Goal: Transaction & Acquisition: Download file/media

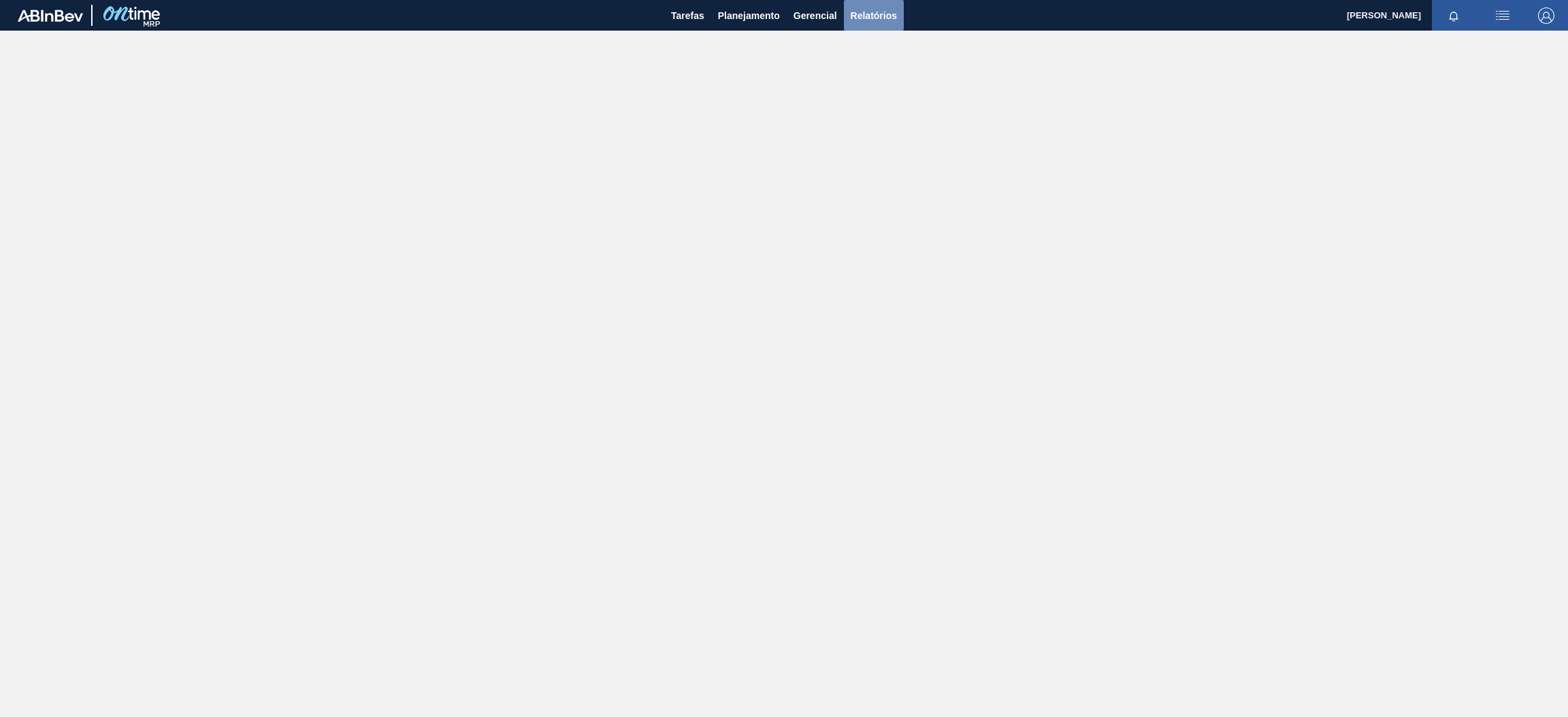
click at [868, 14] on span "Relatórios" at bounding box center [874, 15] width 46 height 16
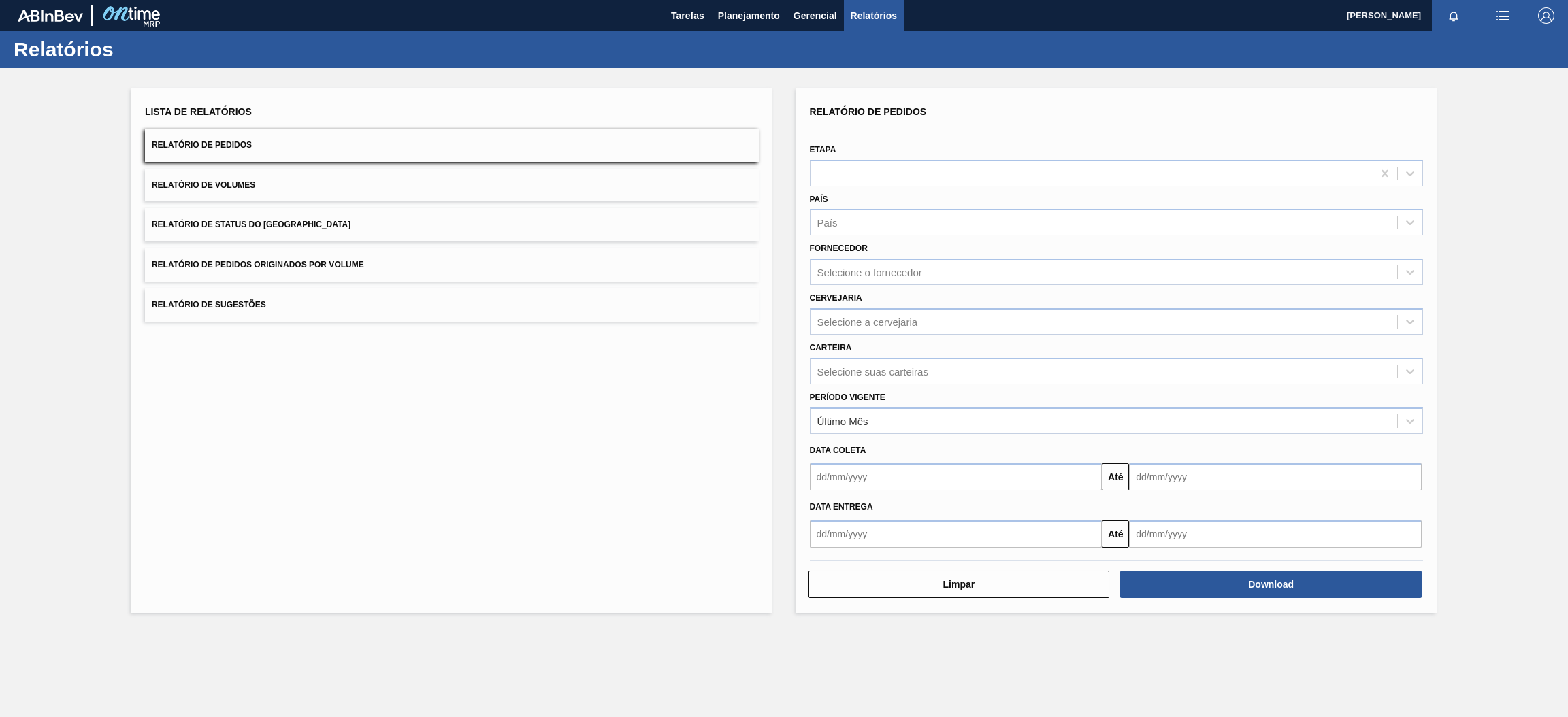
click at [306, 273] on button "Relatório de Pedidos Originados por Volume" at bounding box center [451, 264] width 614 height 33
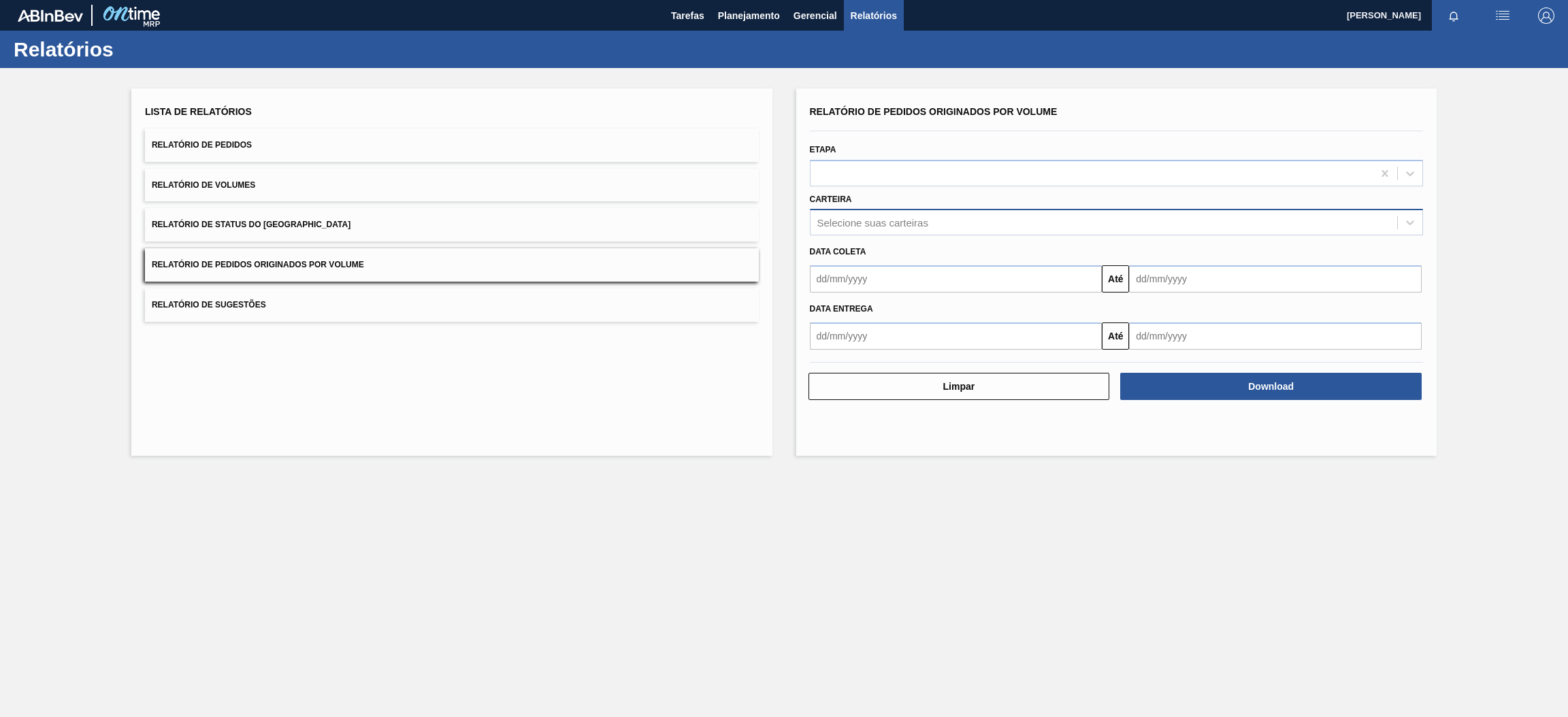
click at [891, 223] on div "Selecione suas carteiras" at bounding box center [872, 223] width 111 height 12
type input "pre"
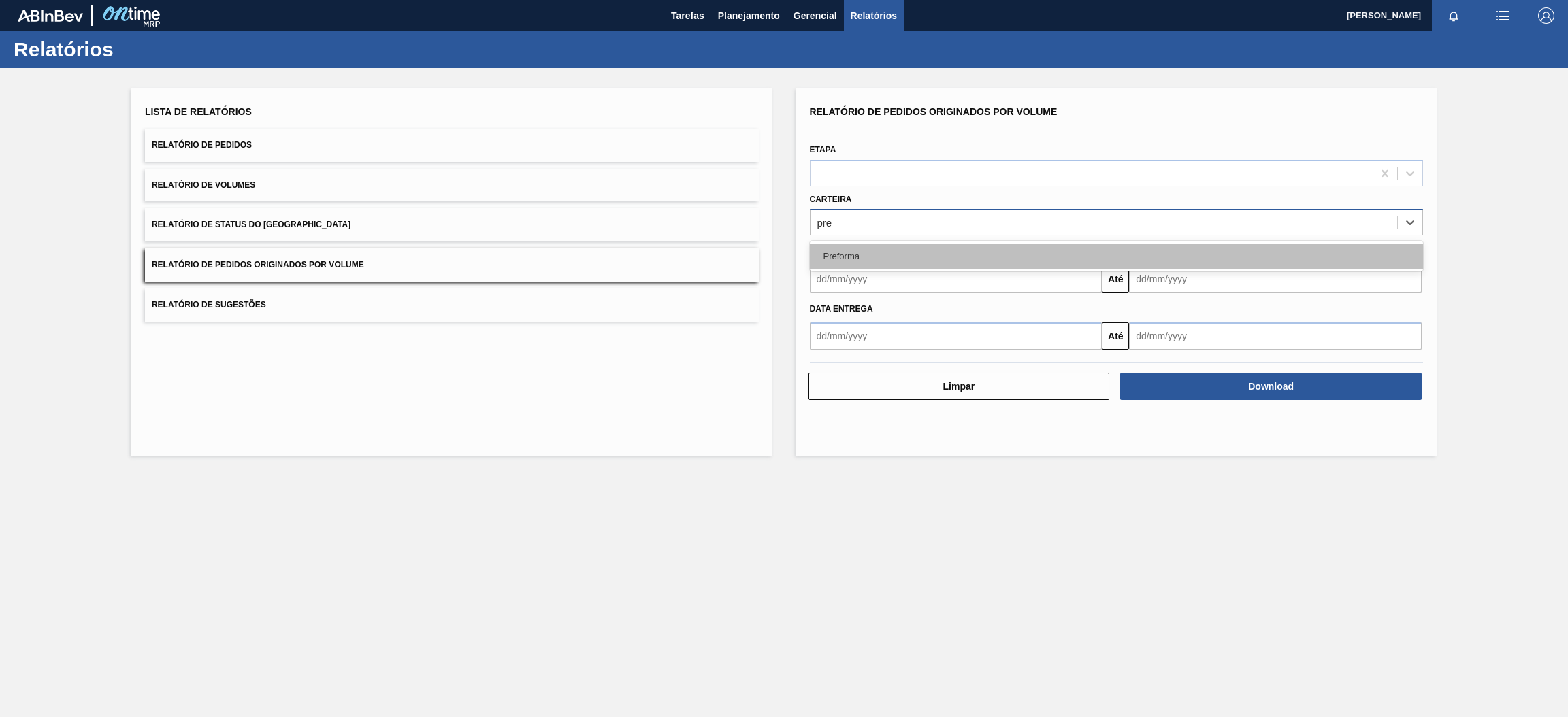
click at [885, 253] on div "Preforma" at bounding box center [1116, 256] width 614 height 25
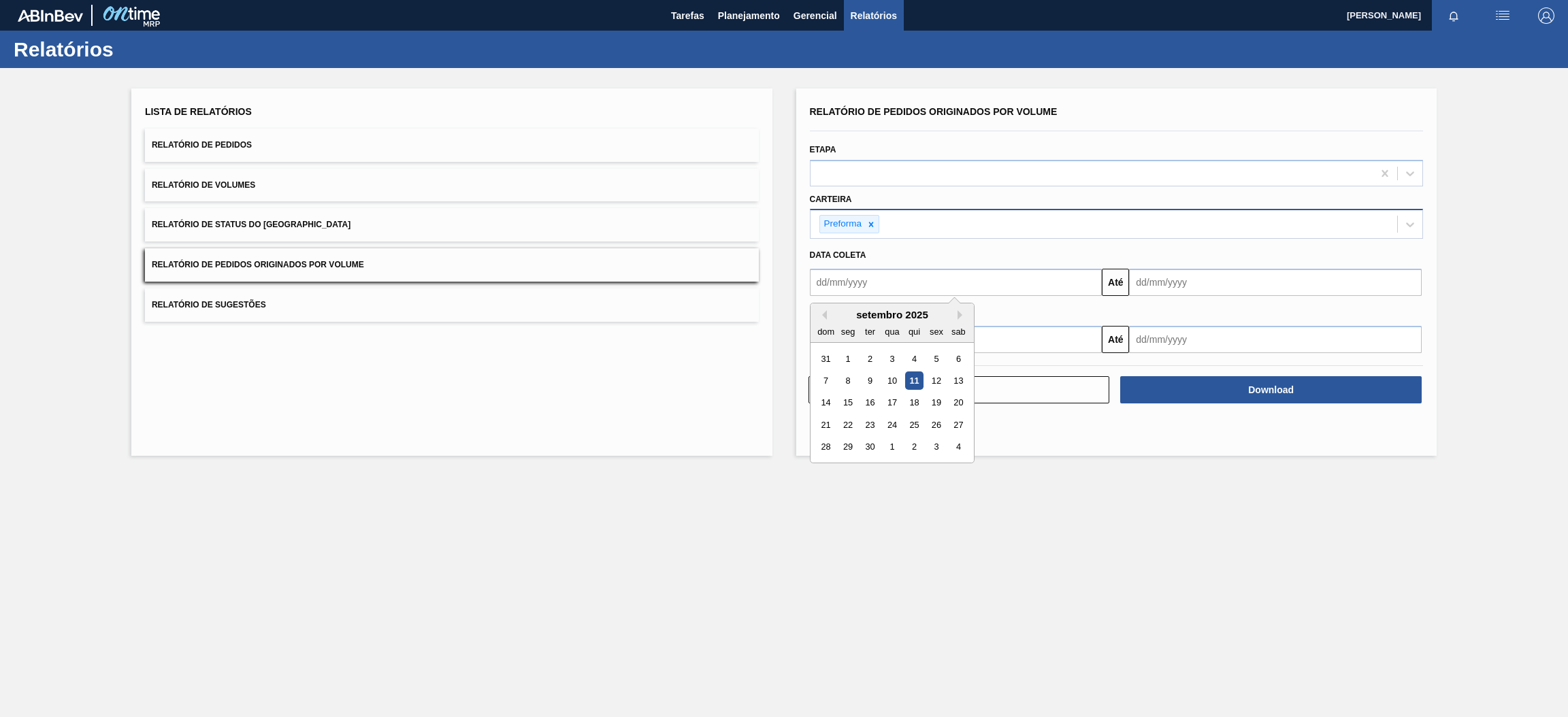
click at [902, 288] on input "text" at bounding box center [956, 282] width 292 height 27
click at [824, 311] on button "Previous Month" at bounding box center [821, 314] width 10 height 10
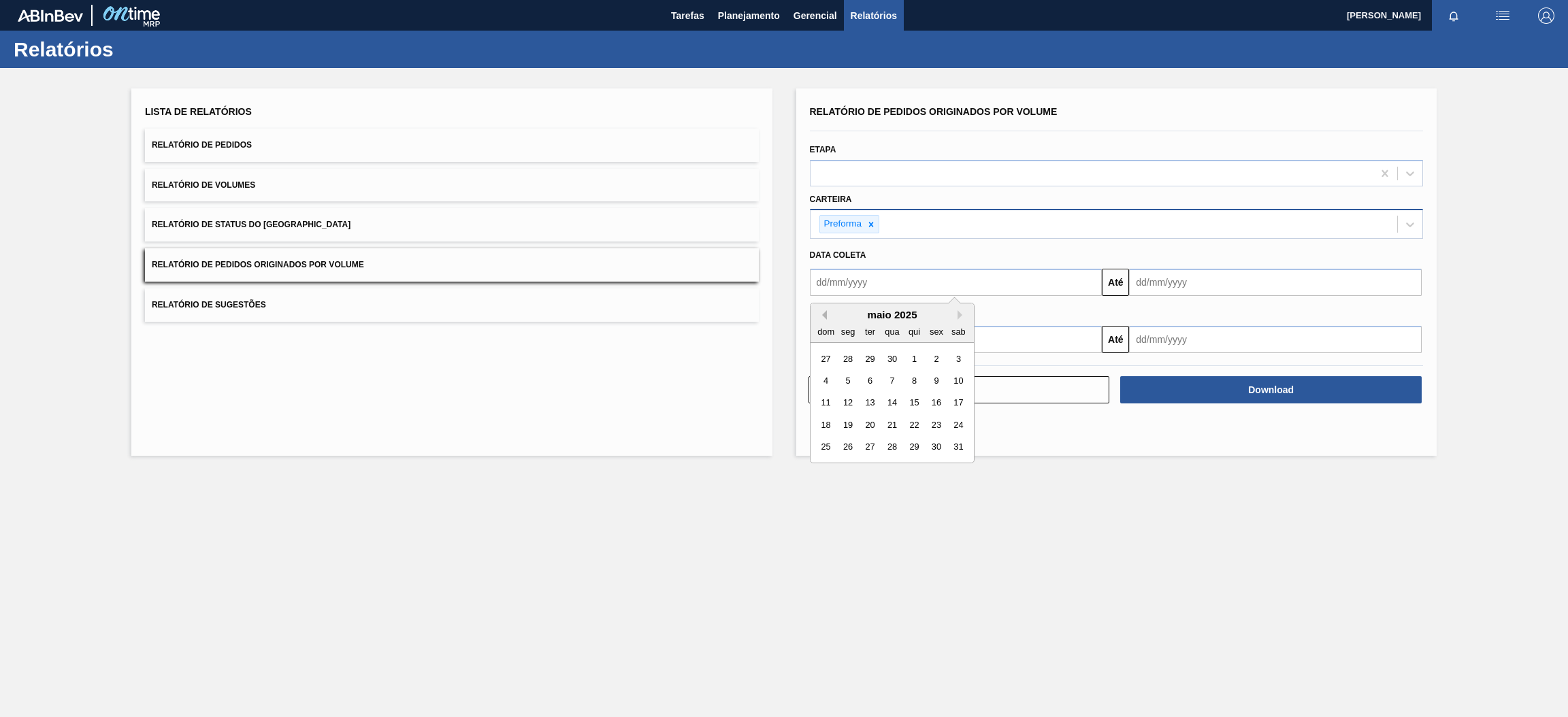
click at [824, 311] on button "Previous Month" at bounding box center [821, 314] width 10 height 10
click at [888, 355] on div "1" at bounding box center [891, 358] width 18 height 18
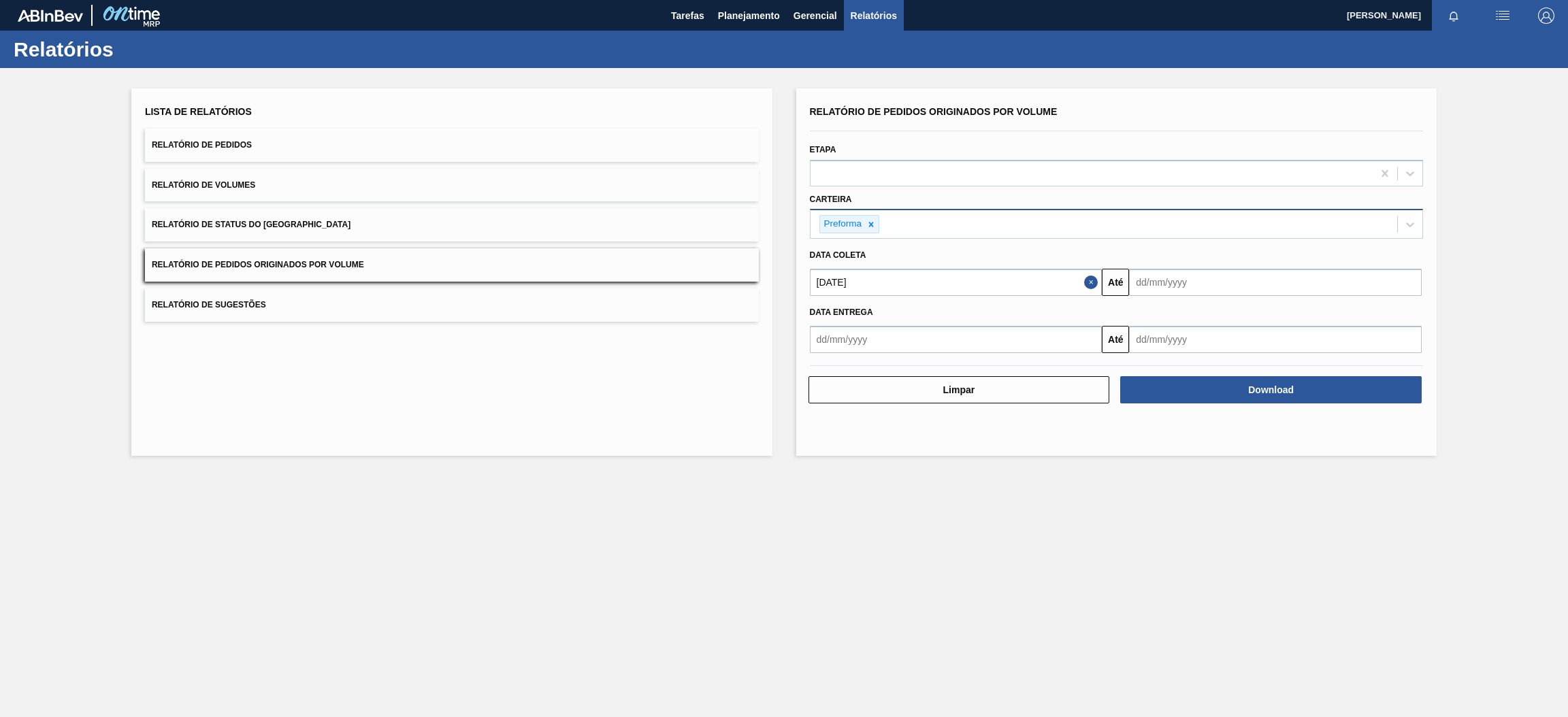
type input "[DATE]"
click at [1186, 291] on input "text" at bounding box center [1275, 282] width 292 height 27
click at [1185, 311] on div "setembro 2025" at bounding box center [1211, 314] width 163 height 12
click at [1283, 314] on button "Next Month" at bounding box center [1281, 314] width 10 height 10
click at [1256, 449] on div "31" at bounding box center [1256, 447] width 18 height 18
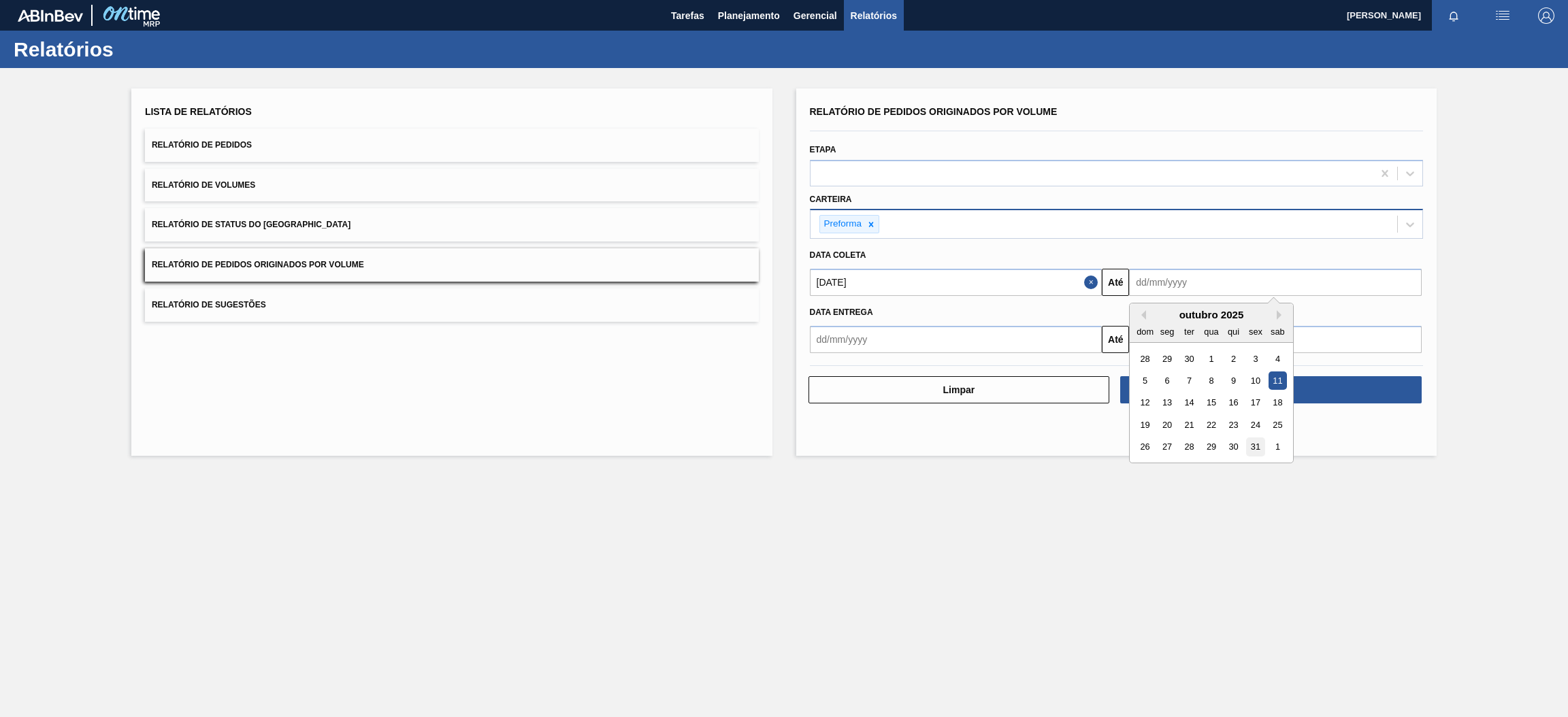
type input "[DATE]"
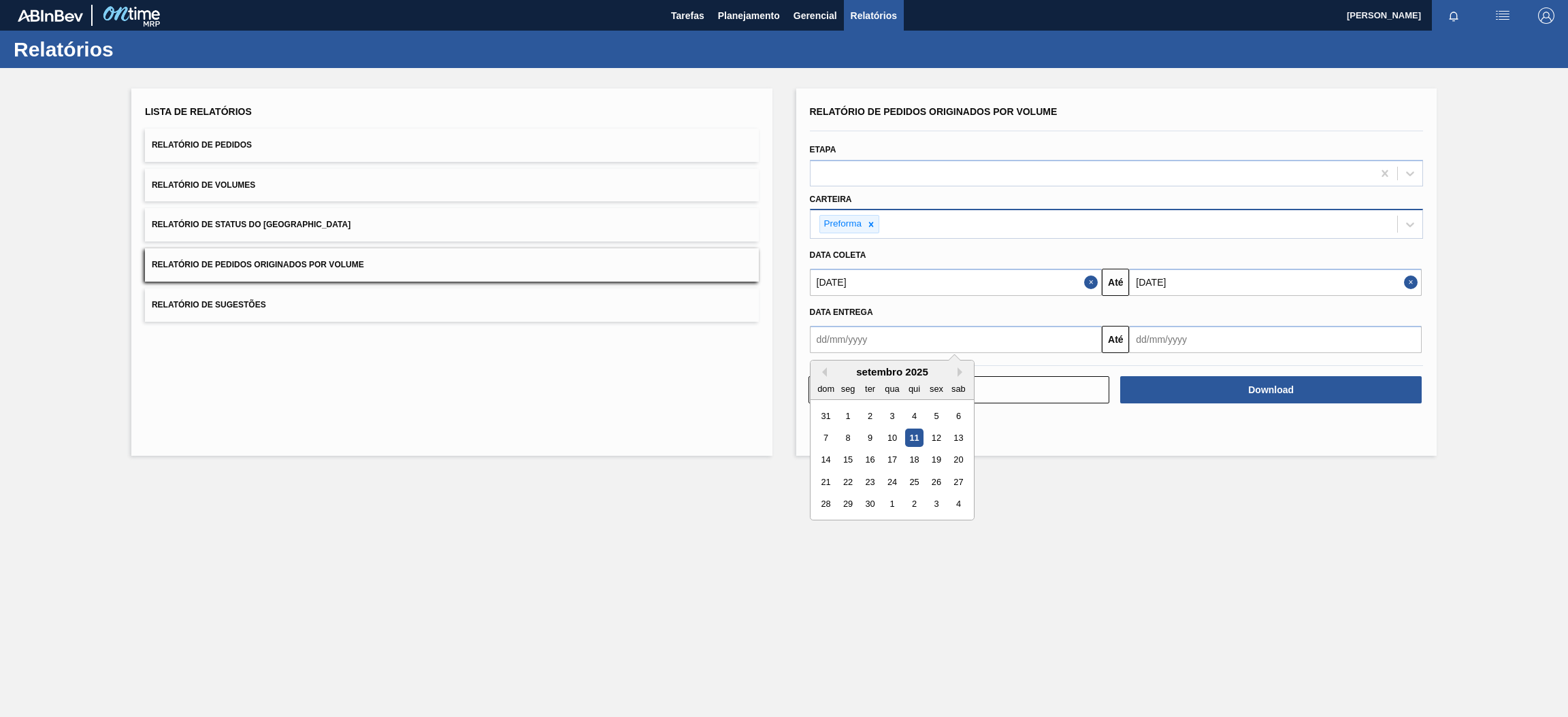
click at [965, 337] on input "text" at bounding box center [956, 339] width 292 height 27
click at [824, 369] on button "Previous Month" at bounding box center [821, 372] width 10 height 10
click at [825, 372] on button "Previous Month" at bounding box center [821, 372] width 10 height 10
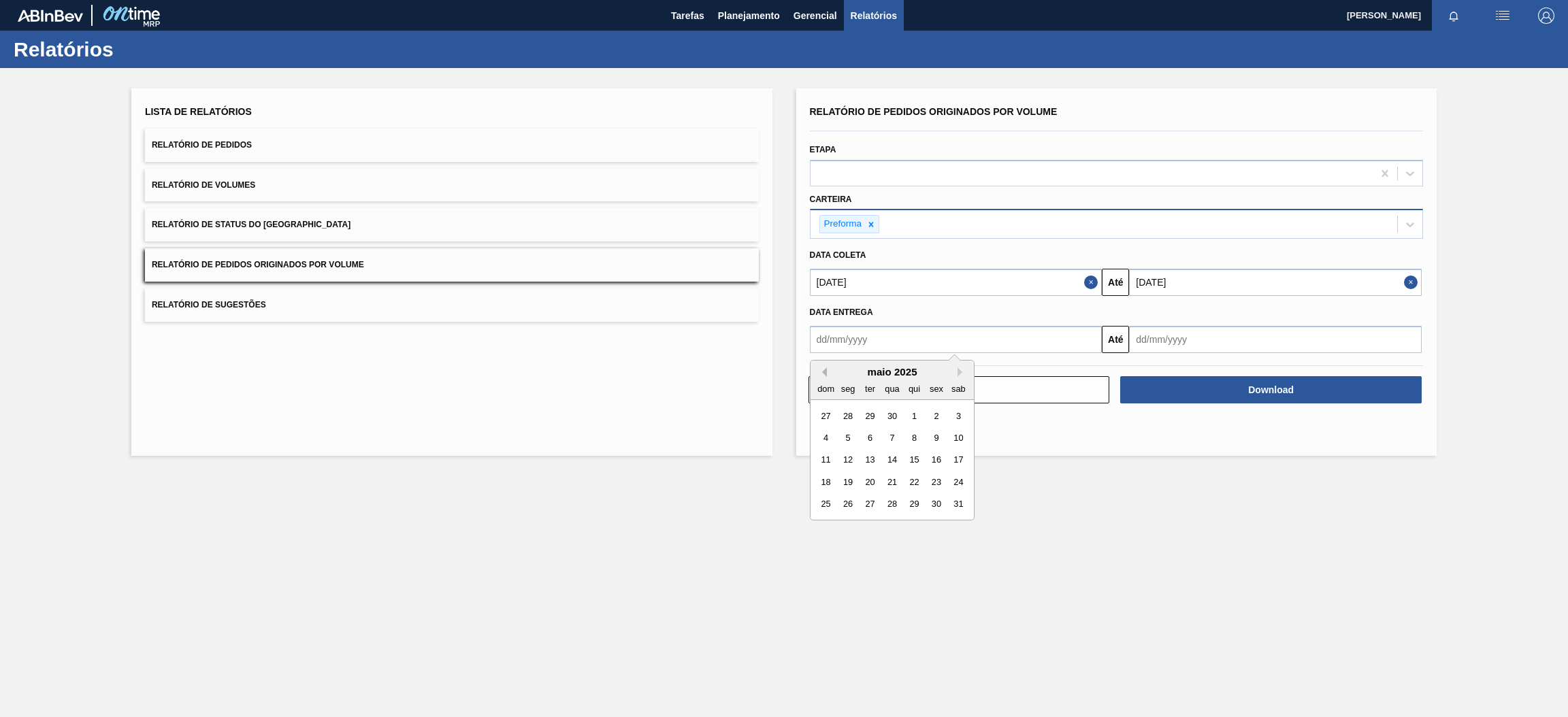
click at [825, 372] on button "Previous Month" at bounding box center [821, 372] width 10 height 10
click at [895, 414] on div "1" at bounding box center [891, 415] width 18 height 18
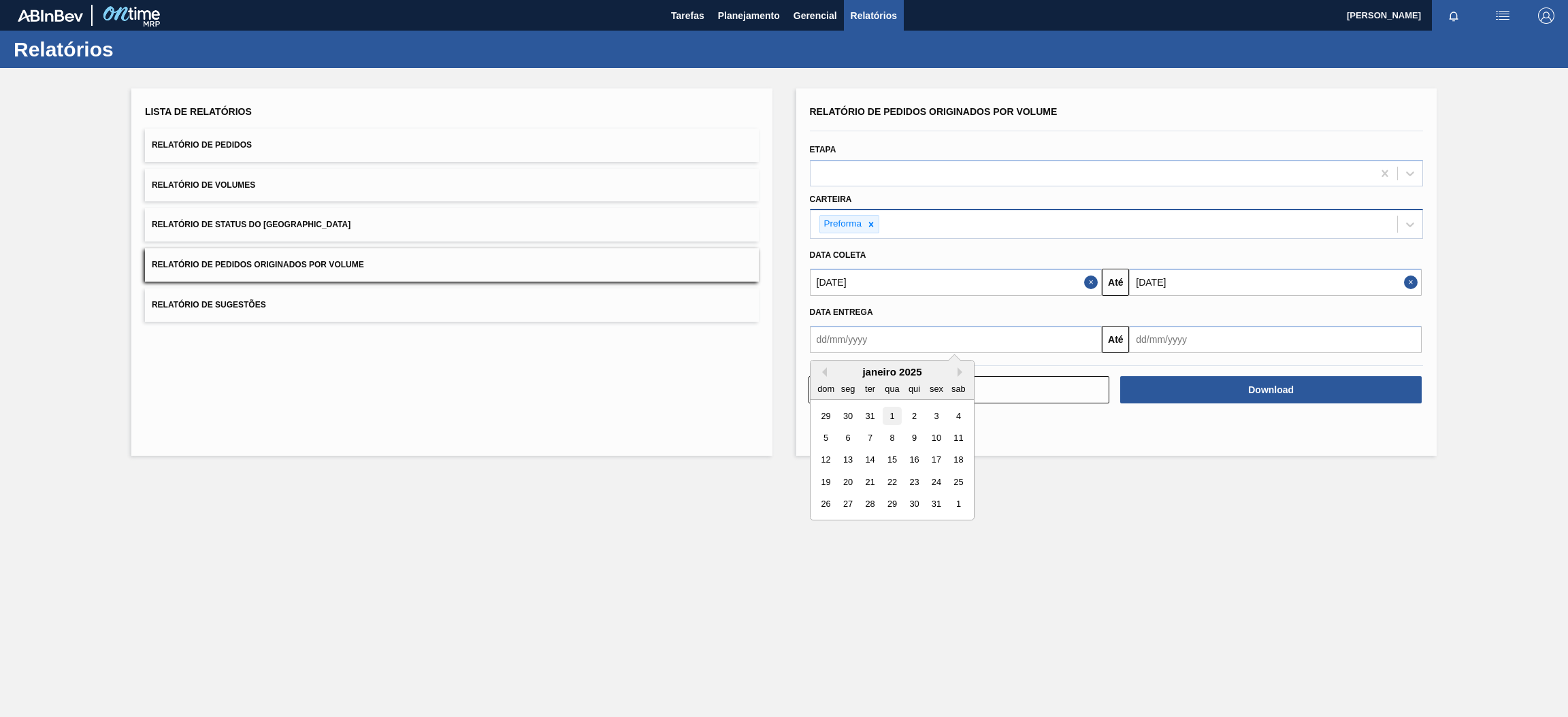
type input "[DATE]"
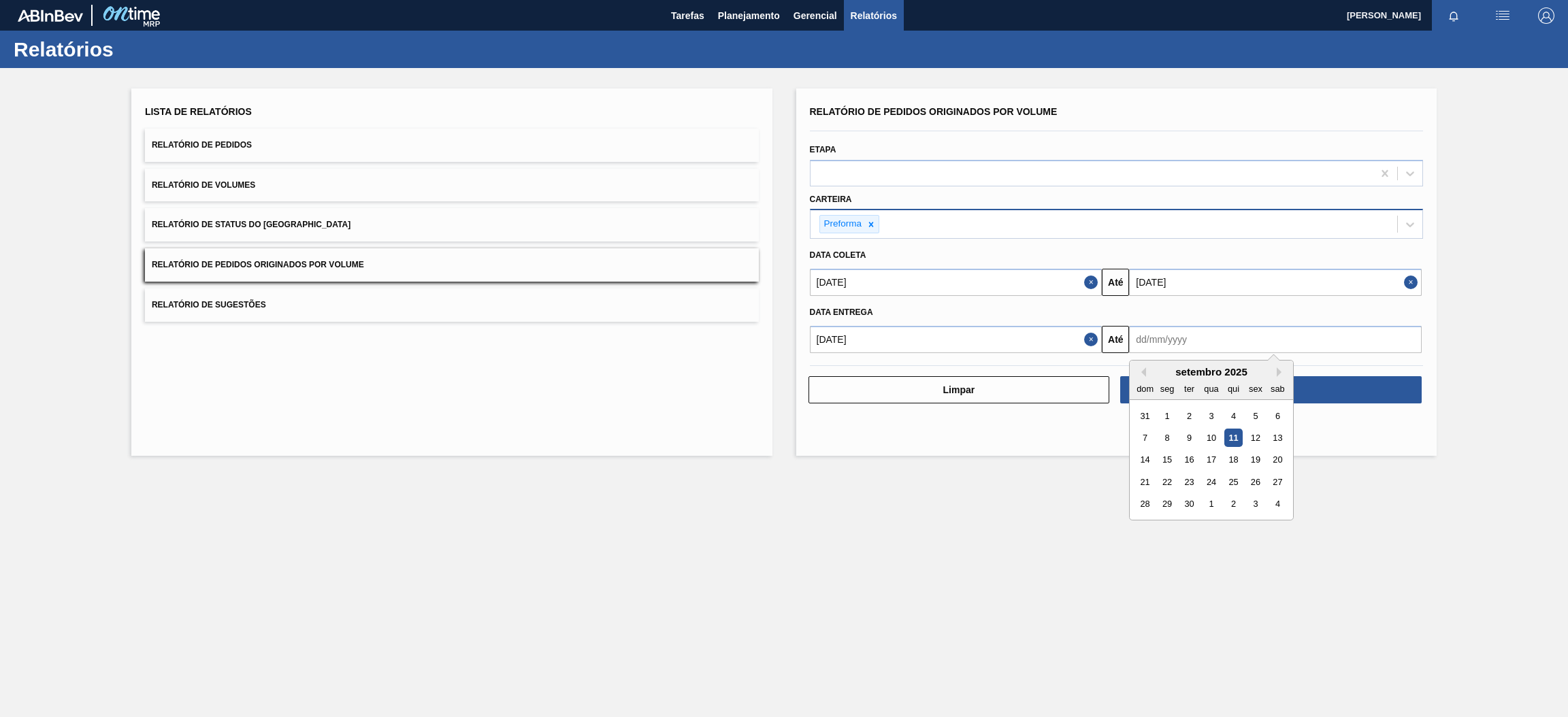
click at [1193, 334] on input "text" at bounding box center [1275, 339] width 292 height 27
click at [1190, 372] on div "setembro 2025" at bounding box center [1211, 372] width 163 height 12
click at [1273, 366] on div "setembro 2025" at bounding box center [1211, 372] width 163 height 12
click at [1277, 370] on button "Next Month" at bounding box center [1281, 372] width 10 height 10
click at [1256, 508] on div "31" at bounding box center [1256, 503] width 18 height 18
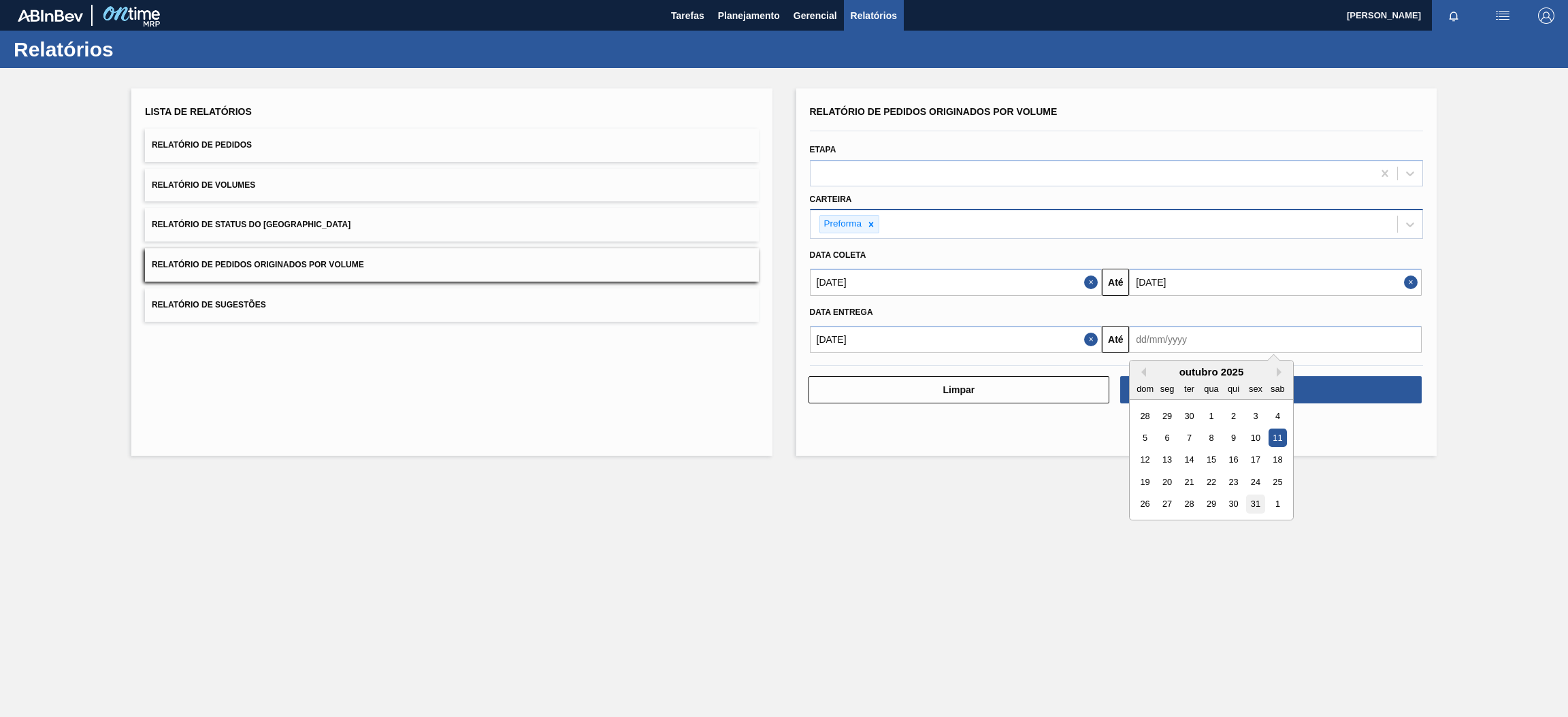
type input "[DATE]"
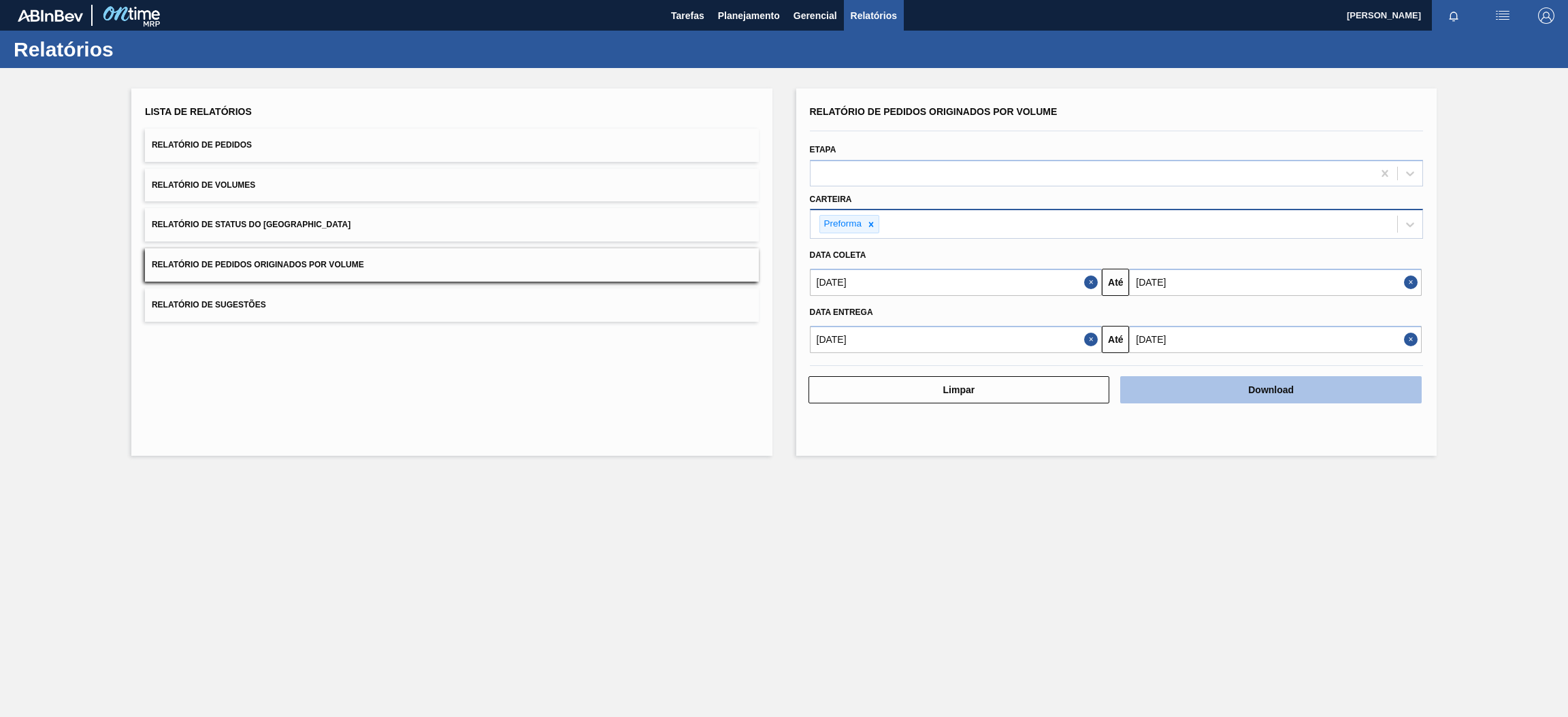
click at [1254, 392] on button "Download" at bounding box center [1270, 389] width 301 height 27
click at [256, 143] on button "Relatório de Pedidos" at bounding box center [451, 145] width 614 height 33
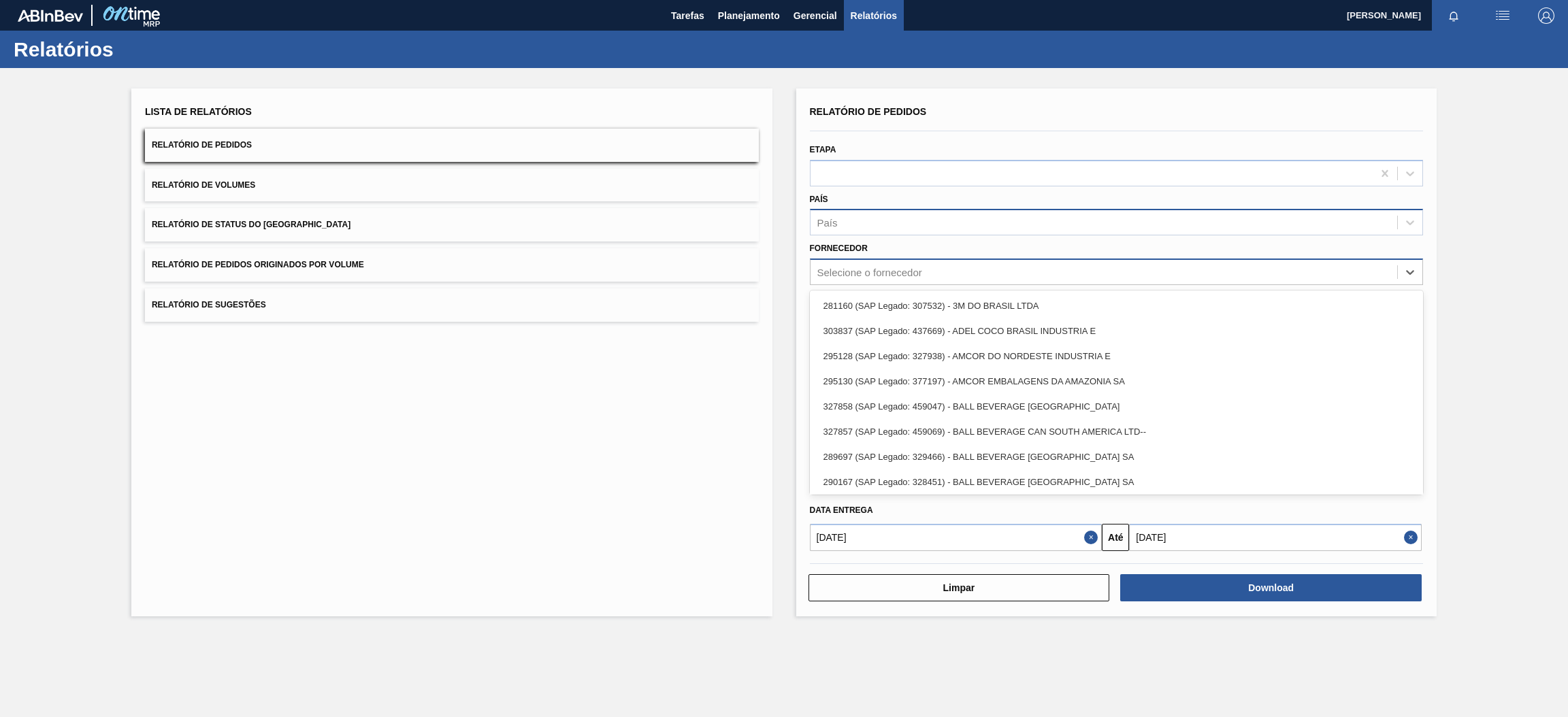
click at [896, 270] on div "Selecione o fornecedor" at bounding box center [869, 273] width 105 height 12
click at [879, 240] on div "Fornecedor option 281160 (SAP Legado: 307532) - 3M DO BRASIL LTDA focused, 1 of…" at bounding box center [1116, 262] width 614 height 46
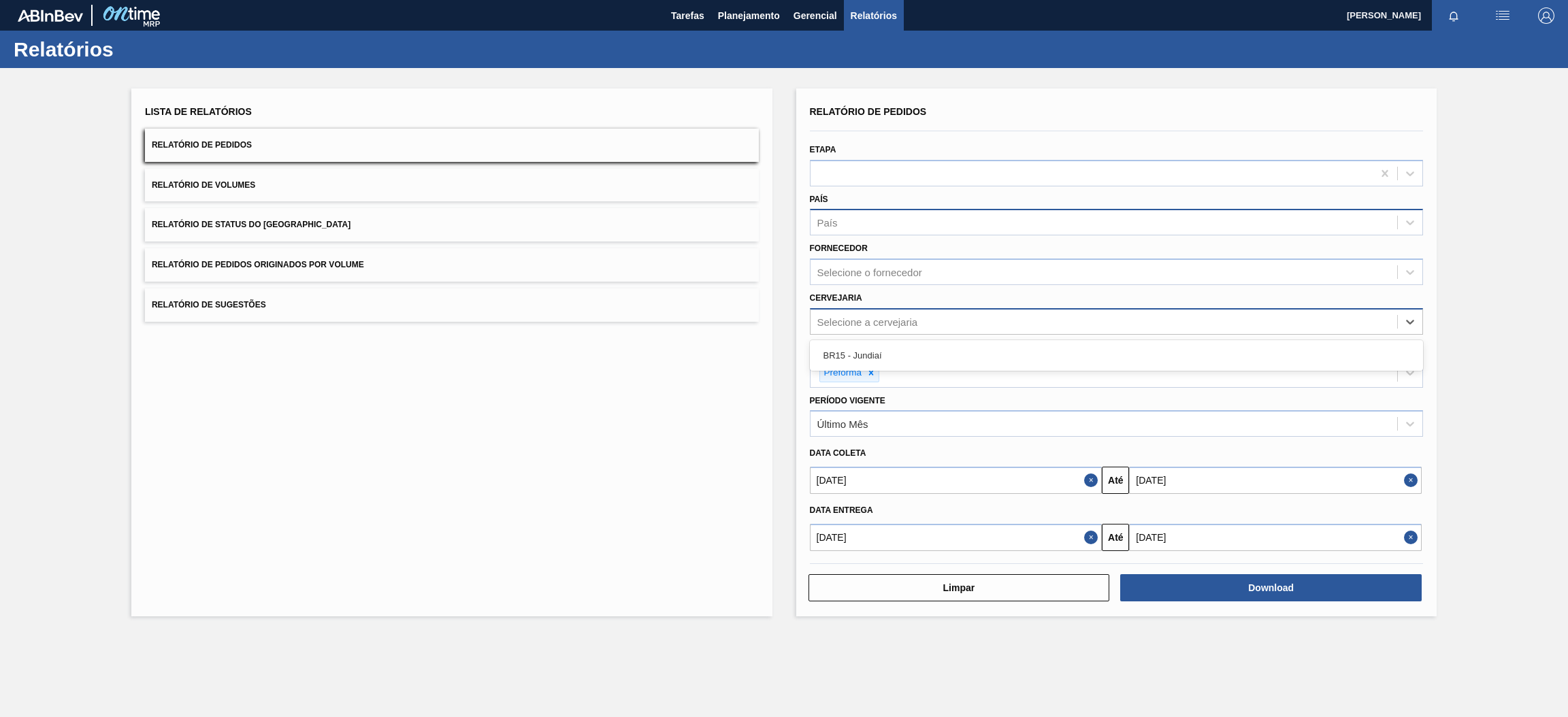
click at [869, 317] on div "Selecione a cervejaria" at bounding box center [867, 322] width 101 height 12
type input "br15"
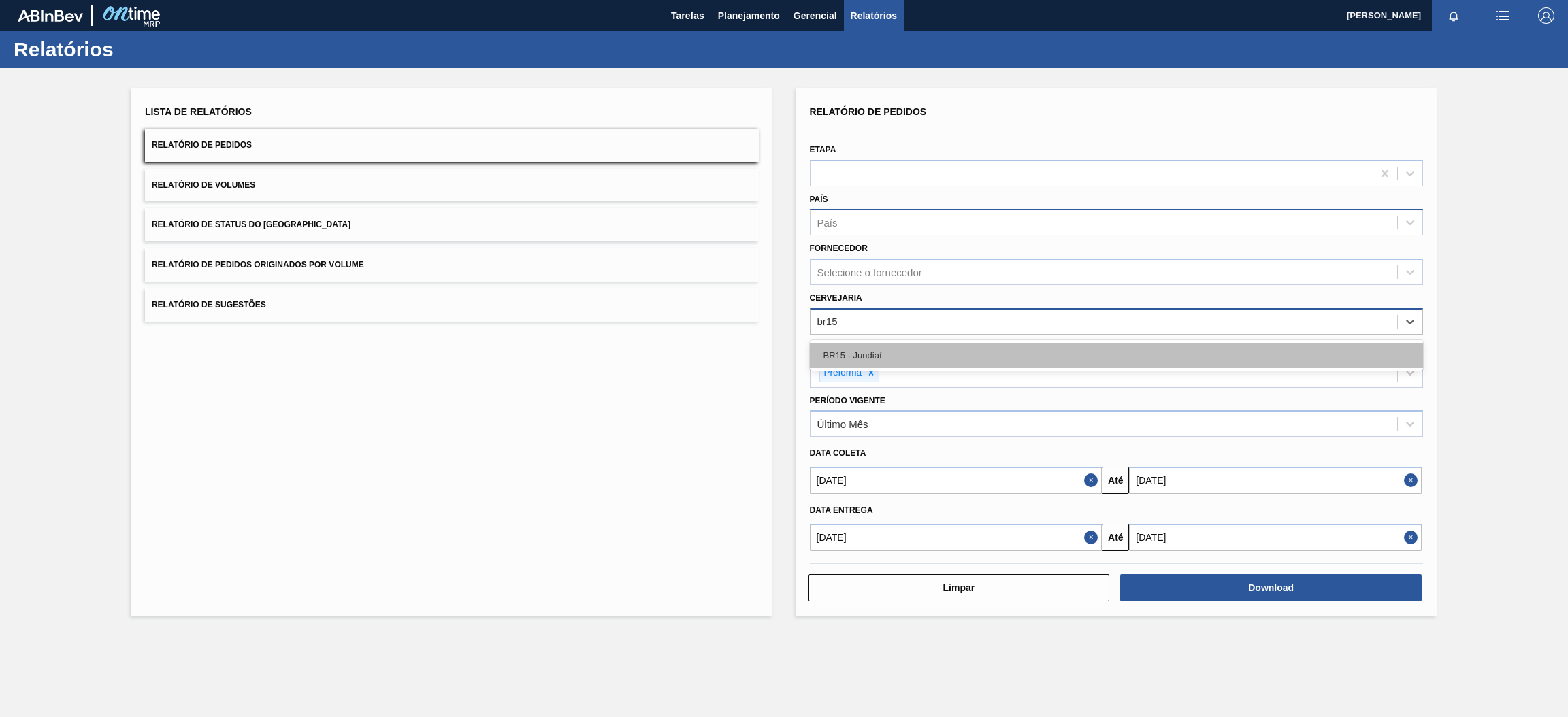
click at [885, 350] on div "BR15 - Jundiaí" at bounding box center [1116, 356] width 614 height 25
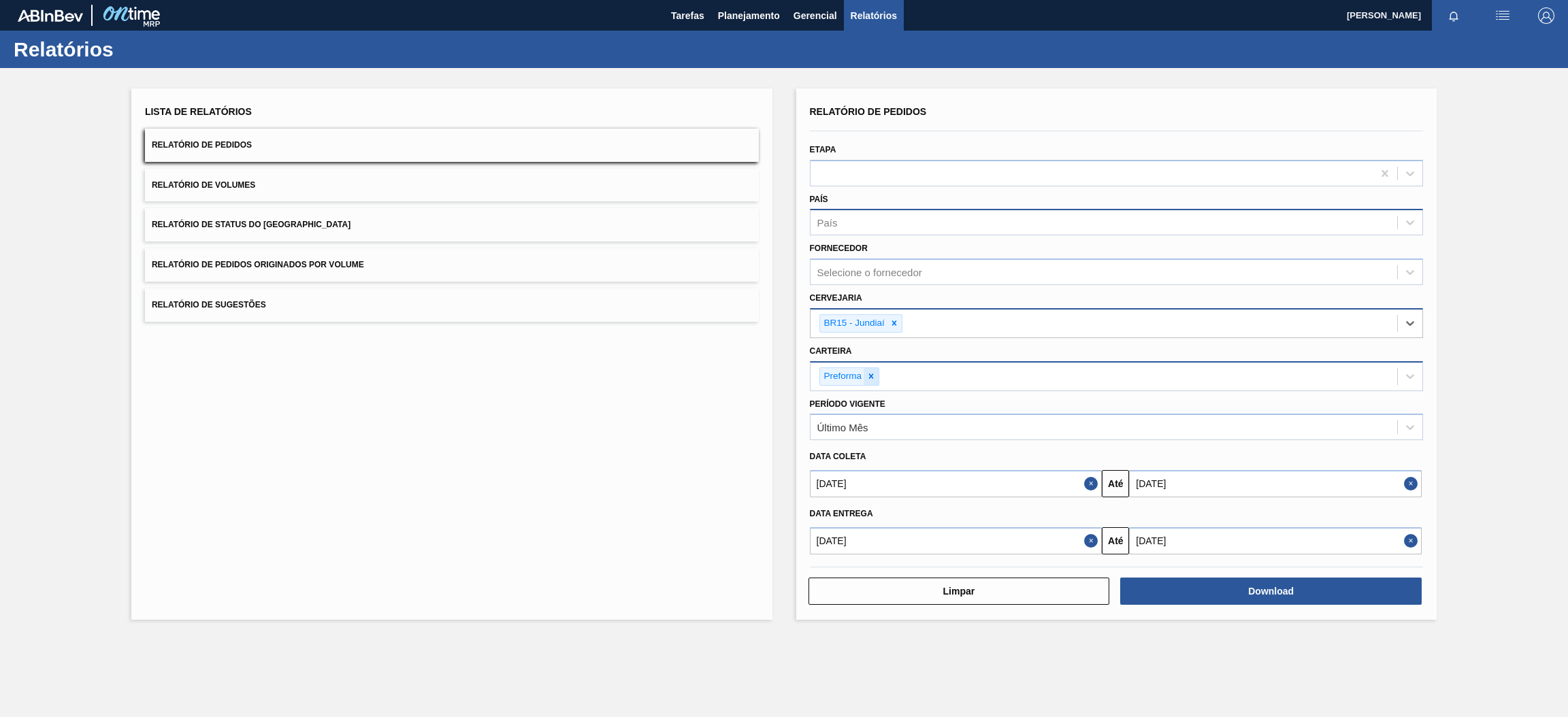
click at [871, 372] on icon at bounding box center [871, 376] width 10 height 10
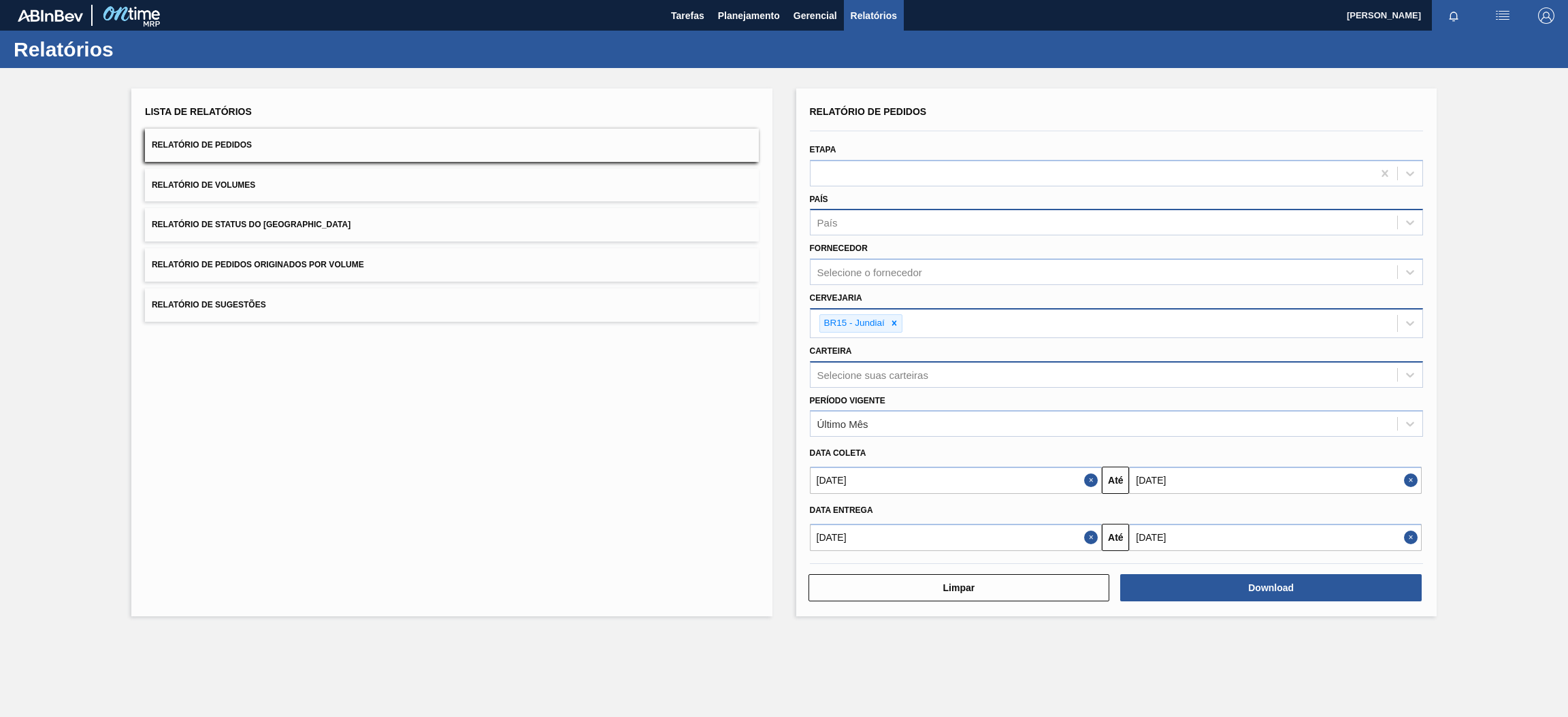
click at [1088, 476] on button "Close" at bounding box center [1093, 480] width 18 height 27
click at [1411, 474] on button "Close" at bounding box center [1412, 480] width 18 height 27
click at [1089, 538] on button "Close" at bounding box center [1093, 537] width 18 height 27
click at [1063, 538] on input "text" at bounding box center [956, 537] width 292 height 27
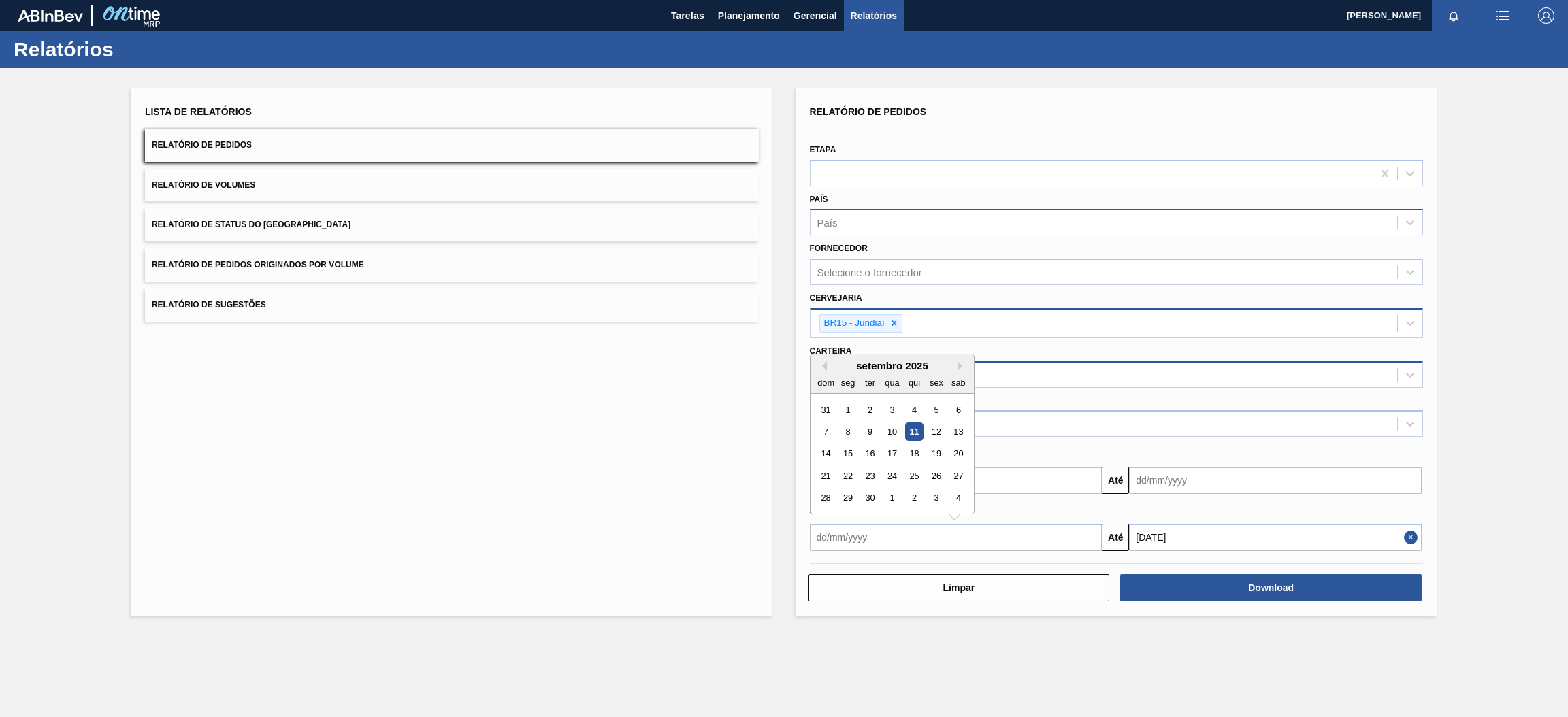
click at [911, 430] on div "11" at bounding box center [913, 431] width 18 height 18
type input "[DATE]"
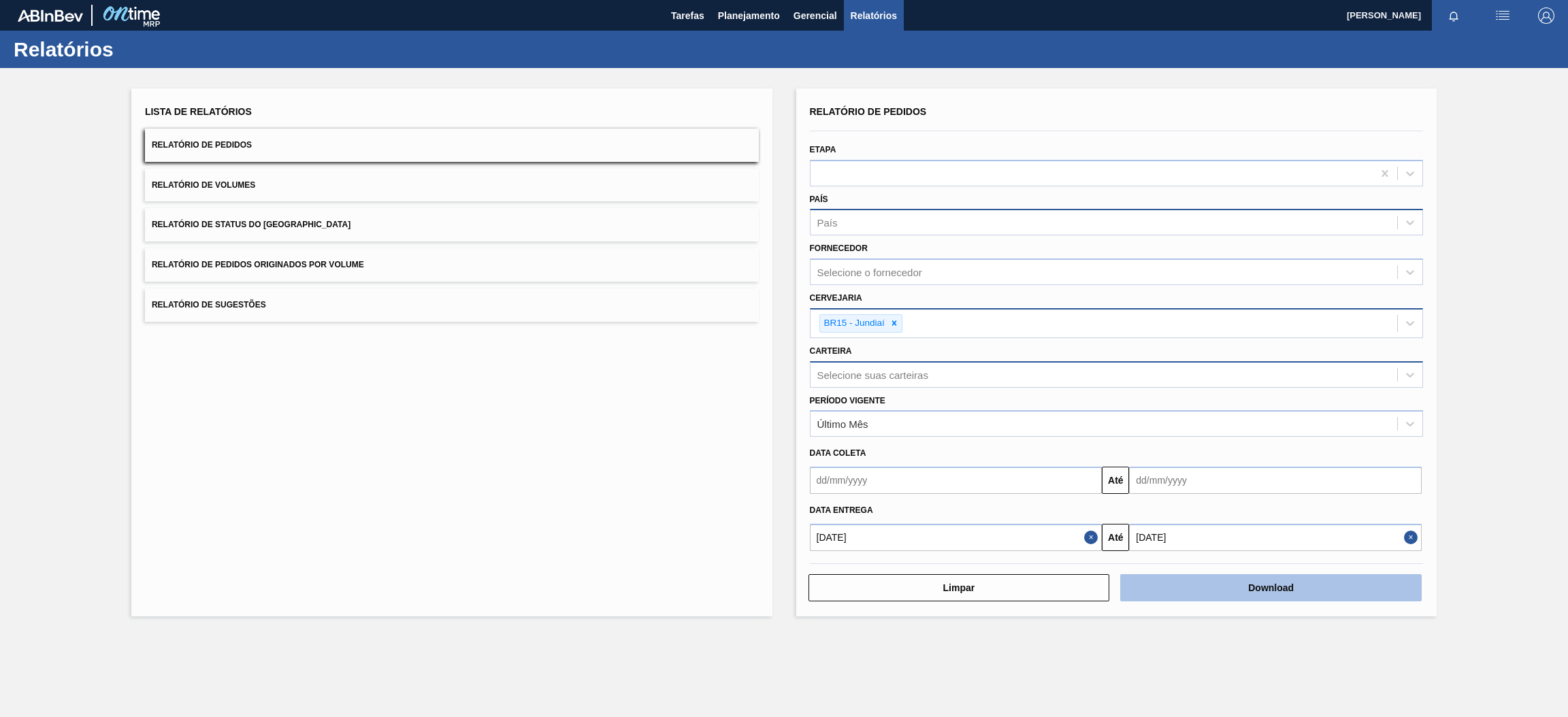
click at [1203, 578] on button "Download" at bounding box center [1270, 588] width 301 height 27
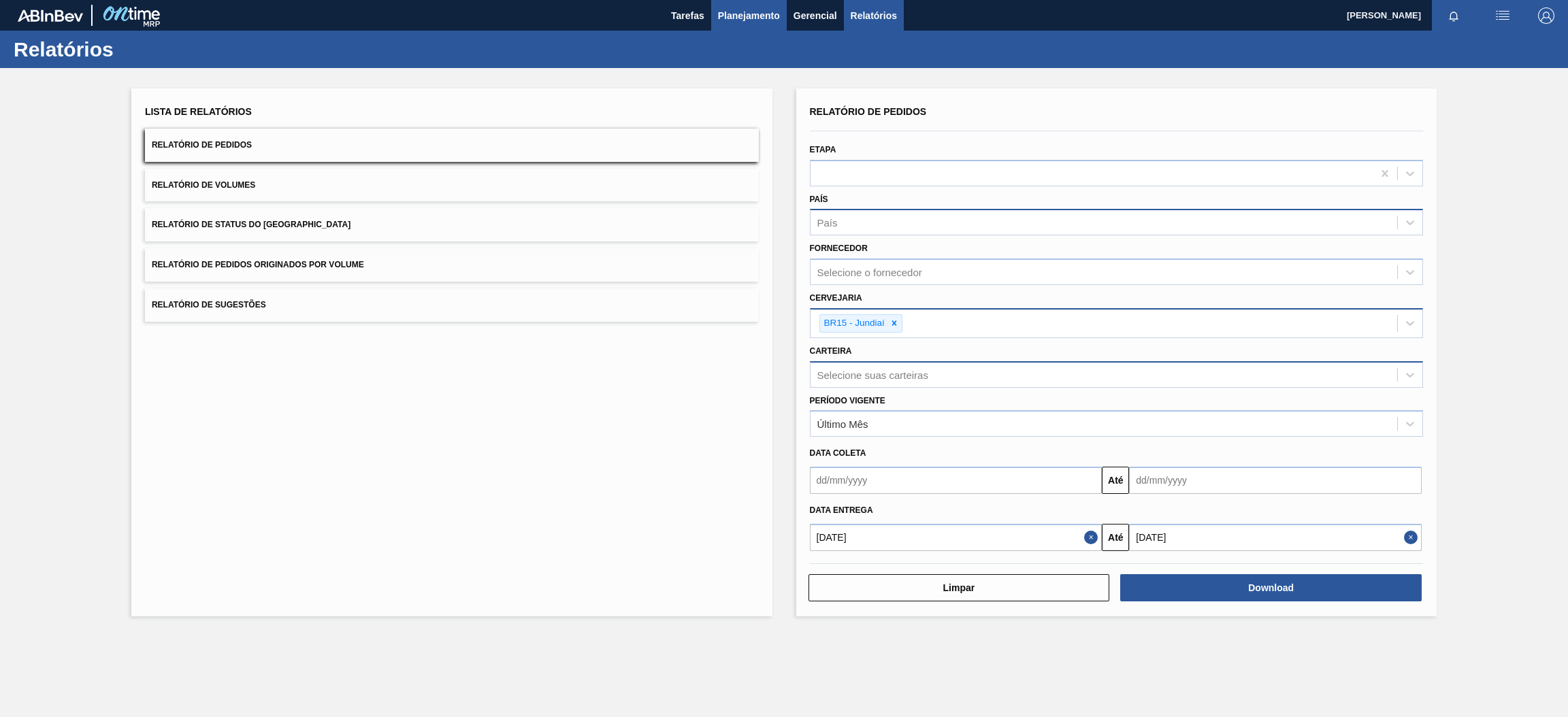
click at [771, 24] on button "Planejamento" at bounding box center [749, 15] width 76 height 31
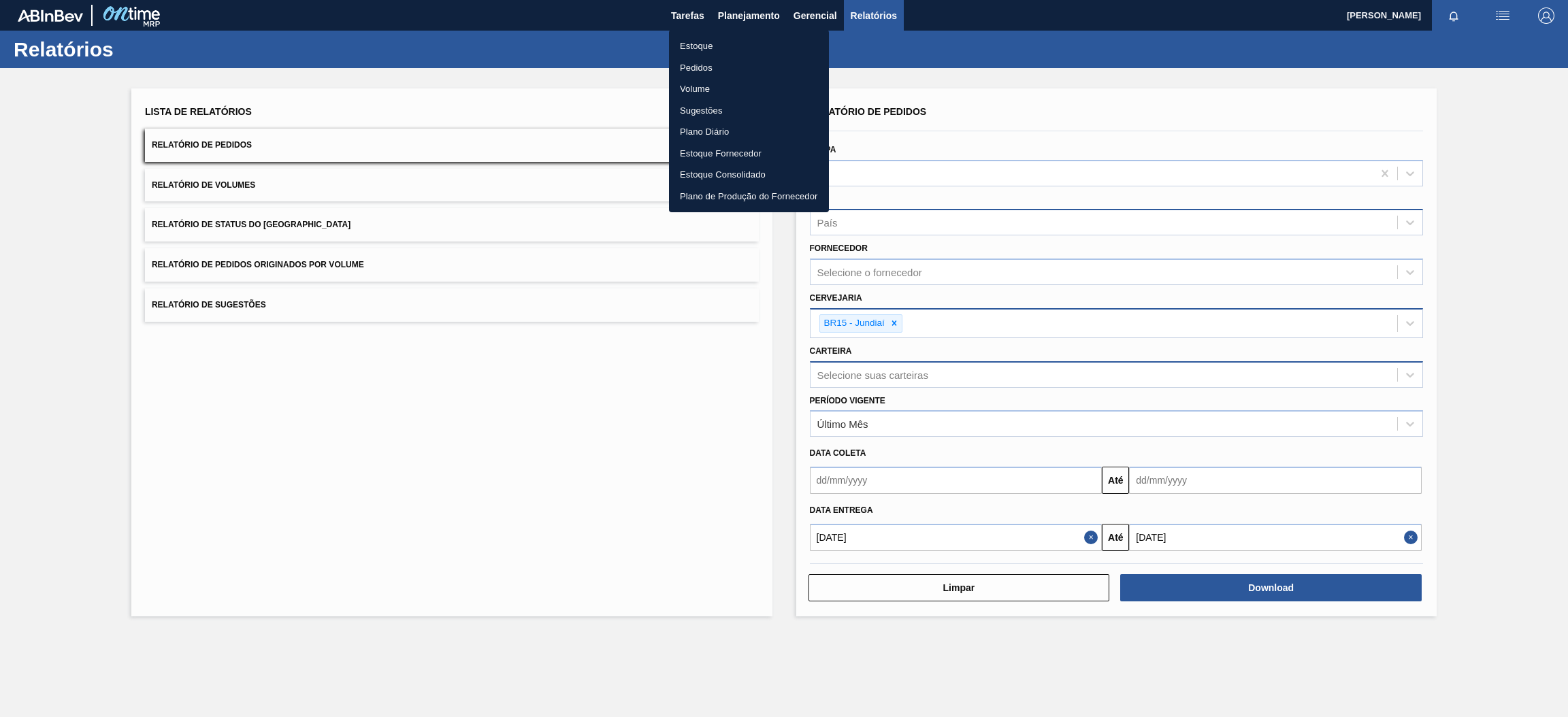
click at [721, 49] on li "Estoque" at bounding box center [749, 46] width 160 height 22
